Goal: Obtain resource: Obtain resource

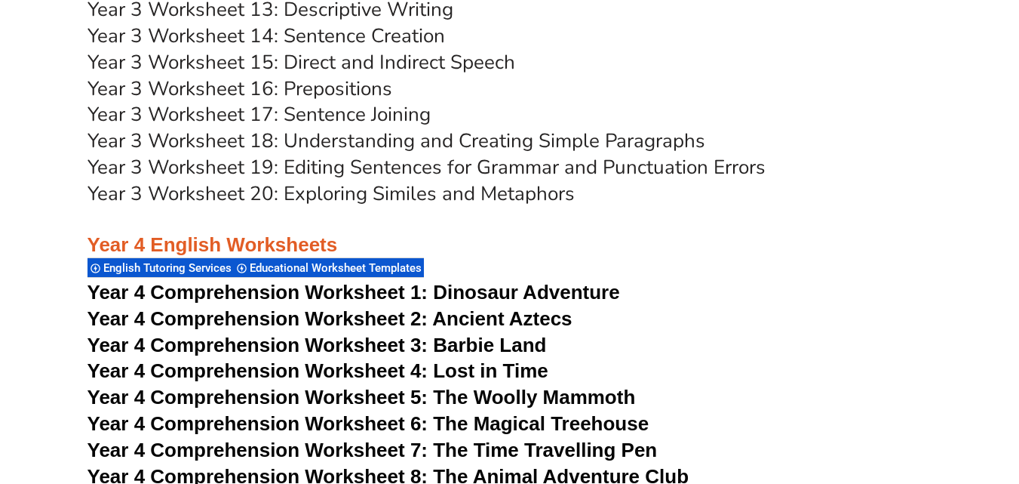
scroll to position [5960, 0]
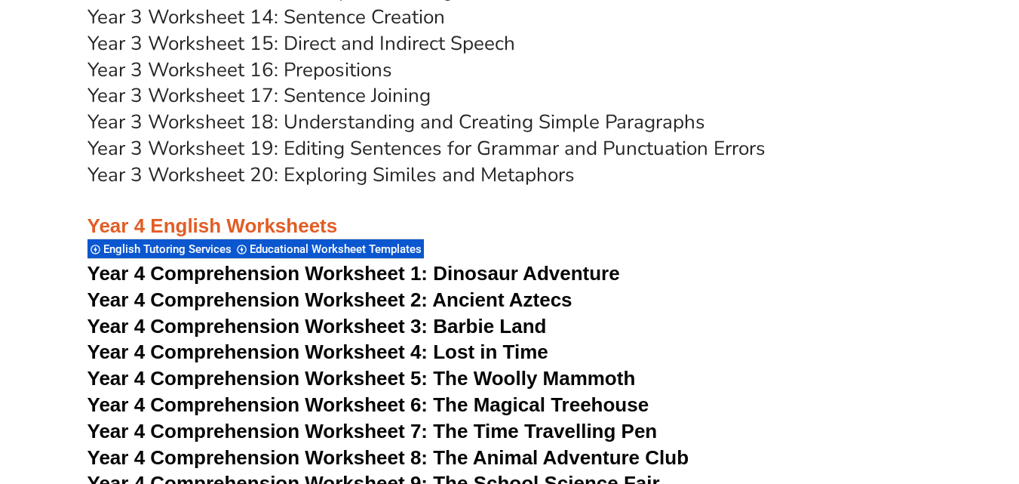
scroll to position [6484, 0]
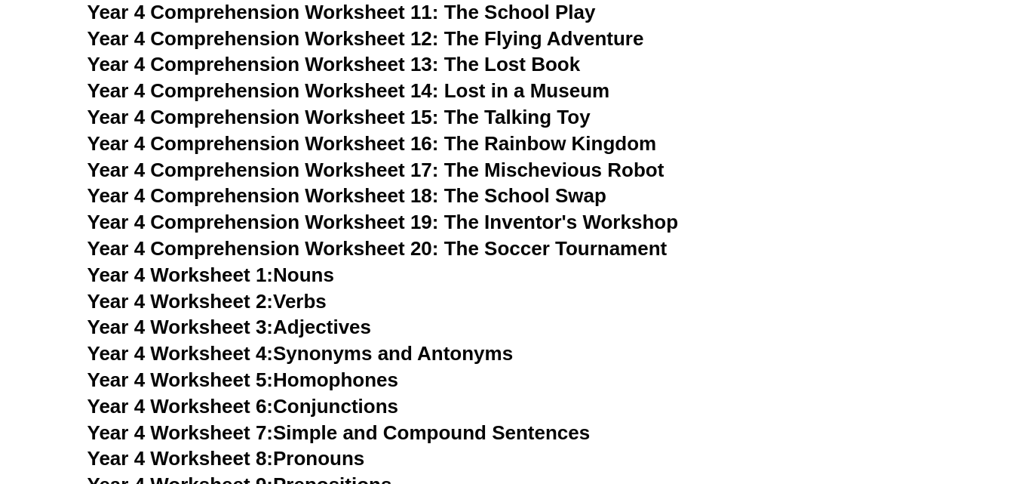
click at [320, 196] on span "Year 4 Comprehension Worksheet 18: The School Swap" at bounding box center [347, 195] width 519 height 23
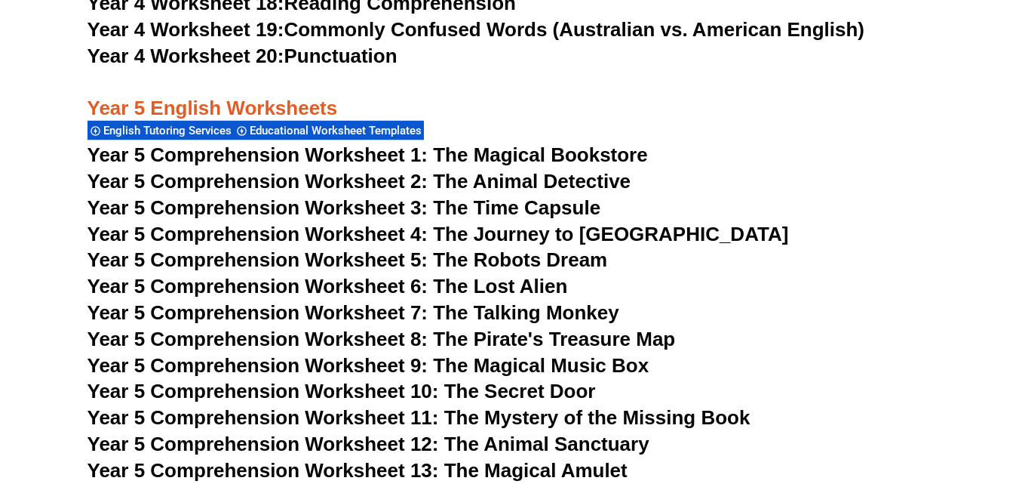
scroll to position [7209, 0]
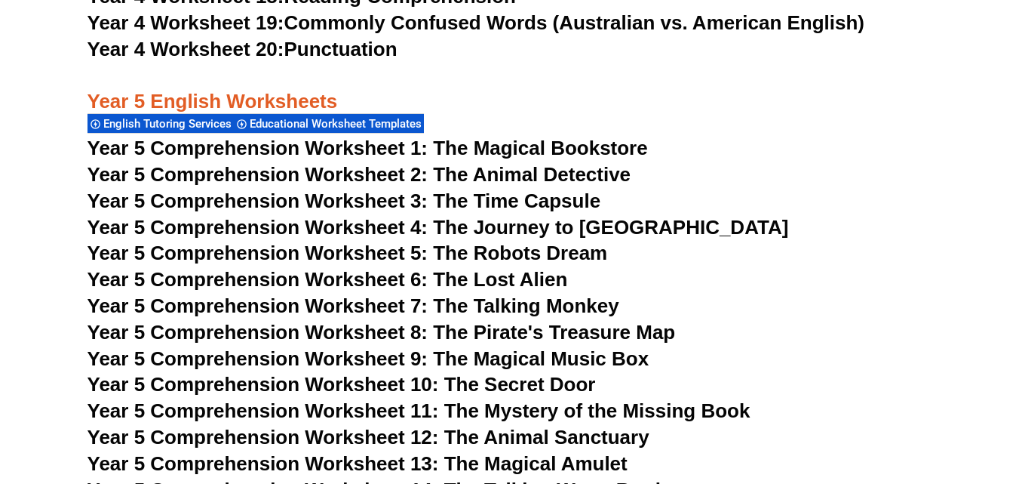
click at [564, 195] on span "Year 5 Comprehension Worksheet 3: The Time Capsule" at bounding box center [345, 200] width 514 height 23
click at [560, 279] on span "Year 5 Comprehension Worksheet 6: The Lost Alien" at bounding box center [328, 279] width 481 height 23
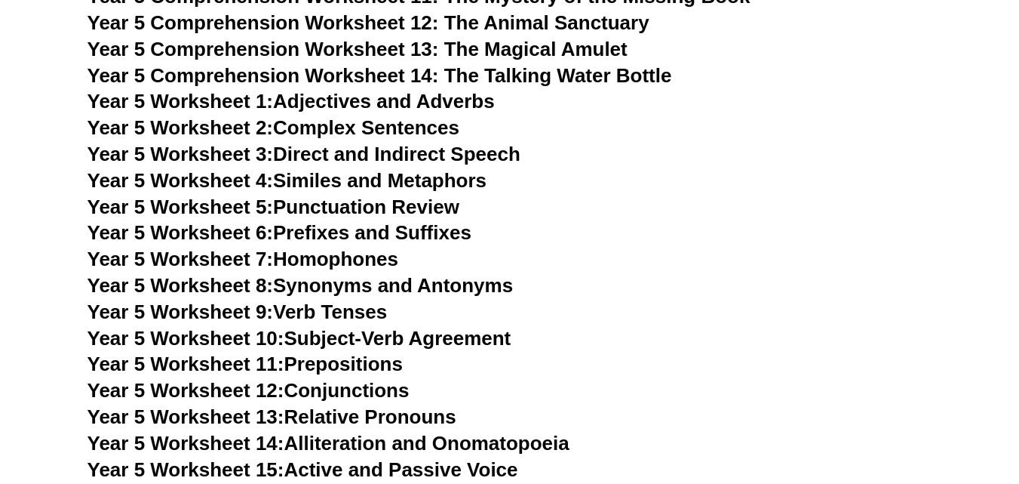
scroll to position [7683, 0]
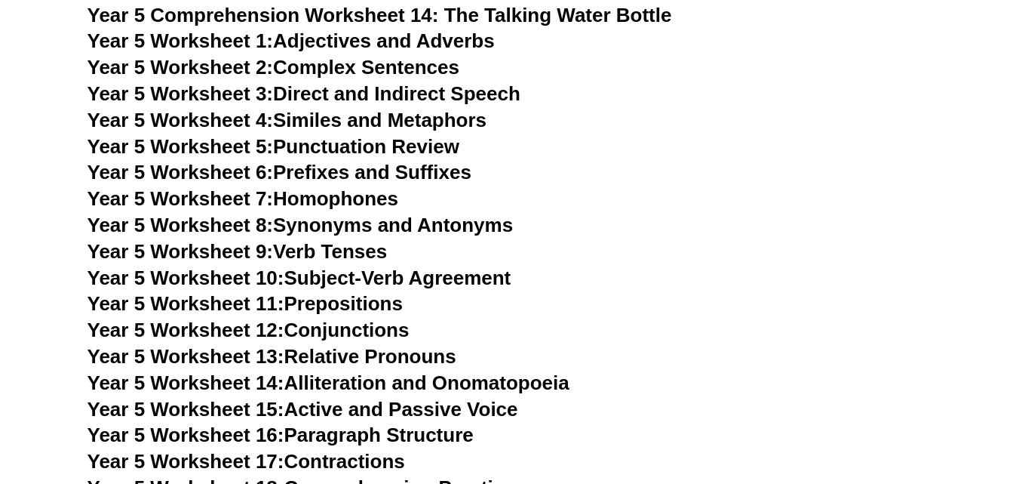
click at [451, 272] on link "Year 5 Worksheet 10: Subject-Verb Agreement" at bounding box center [300, 277] width 424 height 23
click at [346, 360] on link "Year 5 Worksheet 13: Relative Pronouns" at bounding box center [272, 356] width 369 height 23
click at [464, 382] on link "Year 5 Worksheet 14: Alliteration and Onomatopoeia" at bounding box center [329, 382] width 482 height 23
click at [510, 150] on h3 "Year 5 Worksheet 5: Punctuation Review" at bounding box center [510, 147] width 845 height 26
click at [493, 223] on link "Year 5 Worksheet 8: Synonyms and Antonyms" at bounding box center [301, 225] width 426 height 23
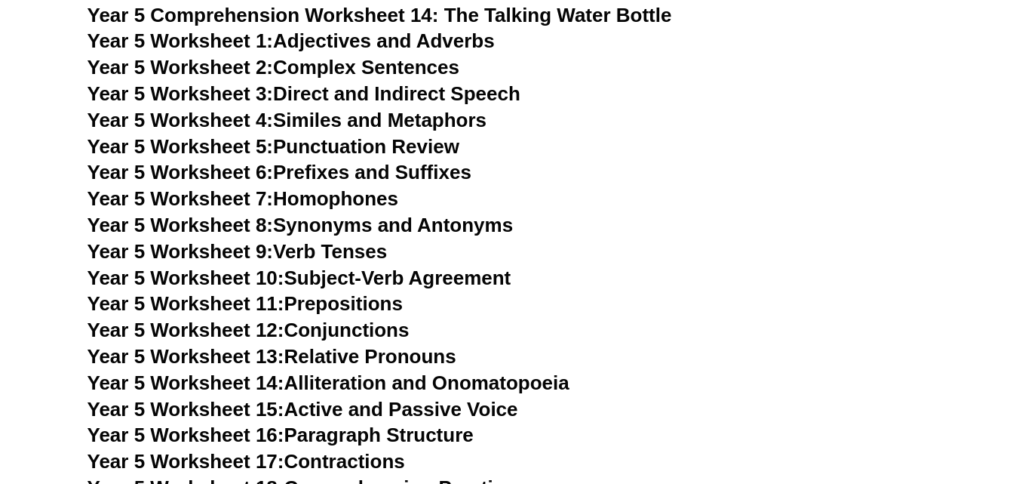
click at [410, 150] on link "Year 5 Worksheet 5: Punctuation Review" at bounding box center [274, 146] width 372 height 23
click at [472, 120] on link "Year 5 Worksheet 4: Similes and Metaphors" at bounding box center [288, 120] width 400 height 23
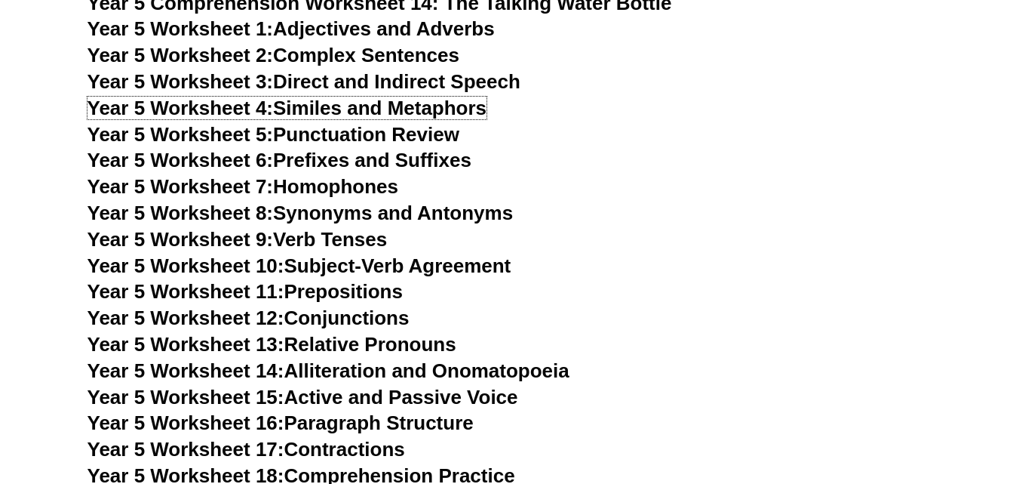
scroll to position [7694, 0]
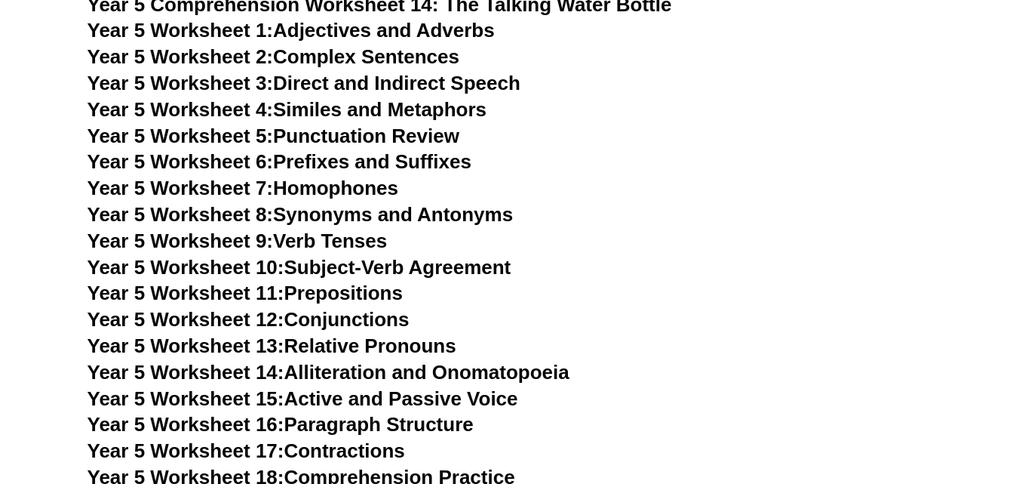
click at [507, 85] on link "Year 5 Worksheet 3: Direct and Indirect Speech" at bounding box center [304, 83] width 433 height 23
click at [455, 58] on link "Year 5 Worksheet 2: Complex Sentences" at bounding box center [274, 56] width 372 height 23
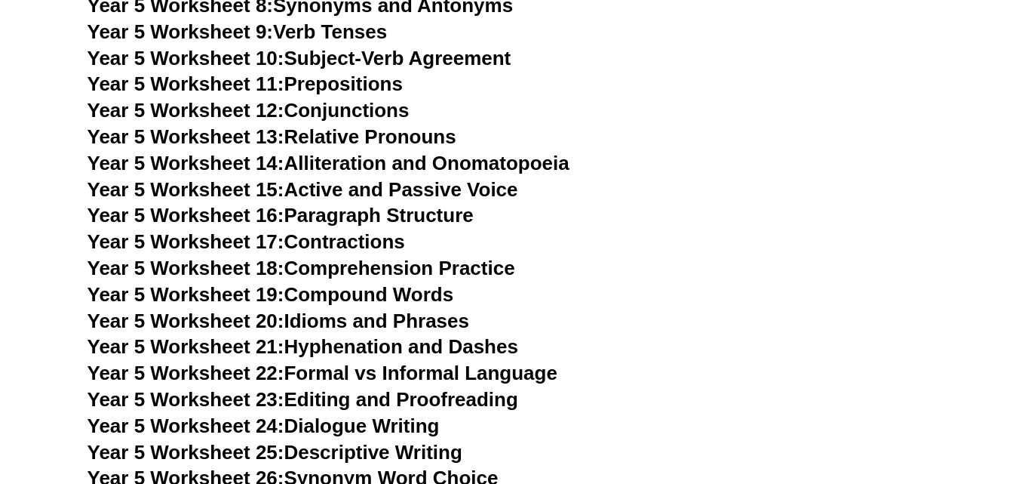
scroll to position [7903, 0]
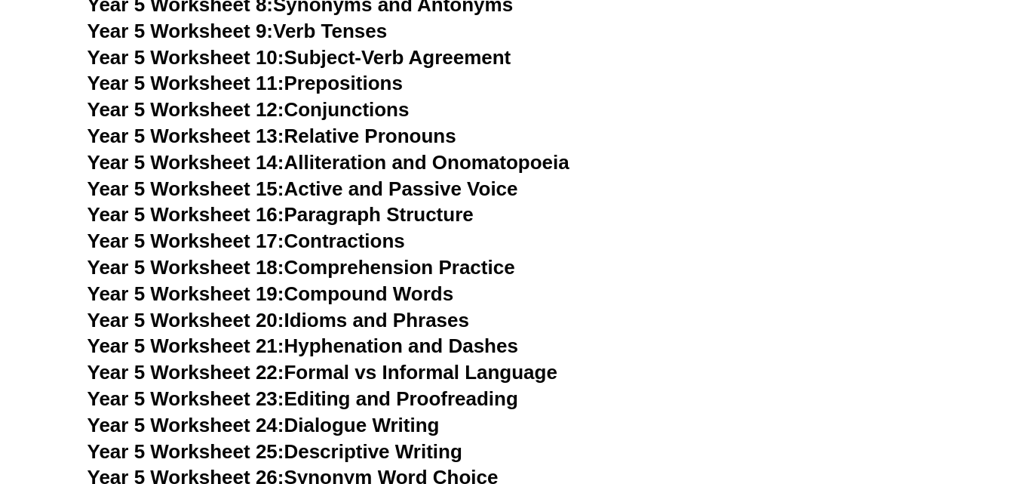
click at [392, 241] on link "Year 5 Worksheet 17: Contractions" at bounding box center [247, 240] width 318 height 23
click at [515, 265] on link "Year 5 Worksheet 18: Comprehension Practice" at bounding box center [302, 267] width 428 height 23
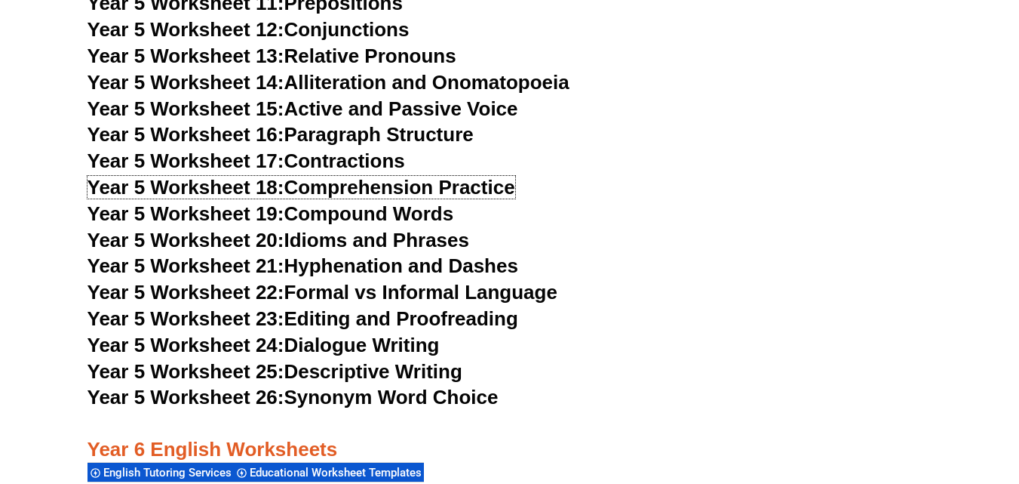
scroll to position [7984, 0]
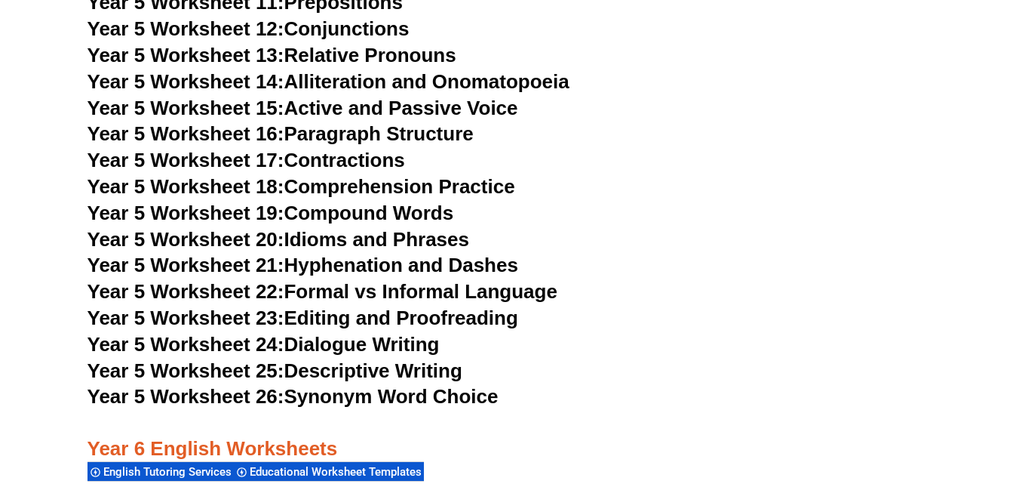
click at [454, 376] on link "Year 5 Worksheet 25: Descriptive Writing" at bounding box center [275, 370] width 375 height 23
